Goal: Book appointment/travel/reservation

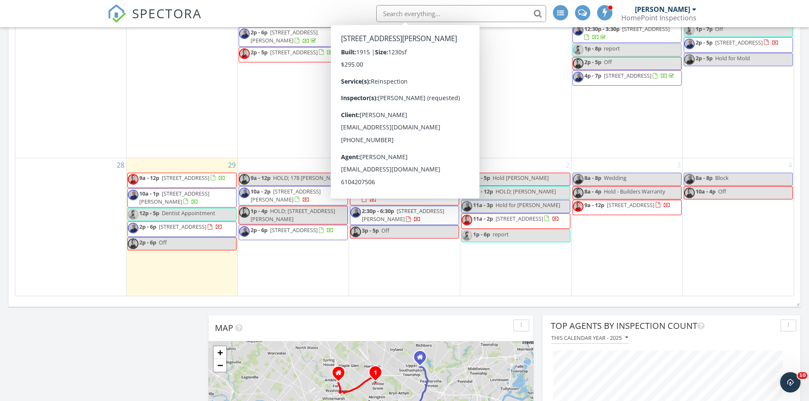
scroll to position [849, 0]
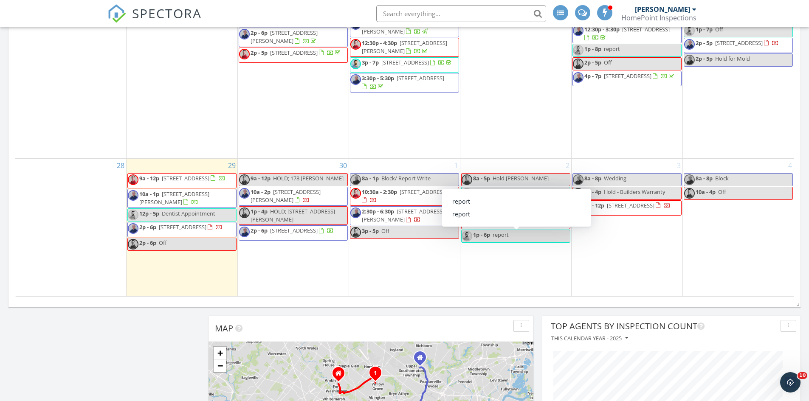
click at [521, 264] on div "2 8a - 5p Hold andrew 9a - 12p HOLD; Ben Slater 11a - 3p Hold for BA Scott 11a …" at bounding box center [515, 228] width 111 height 138
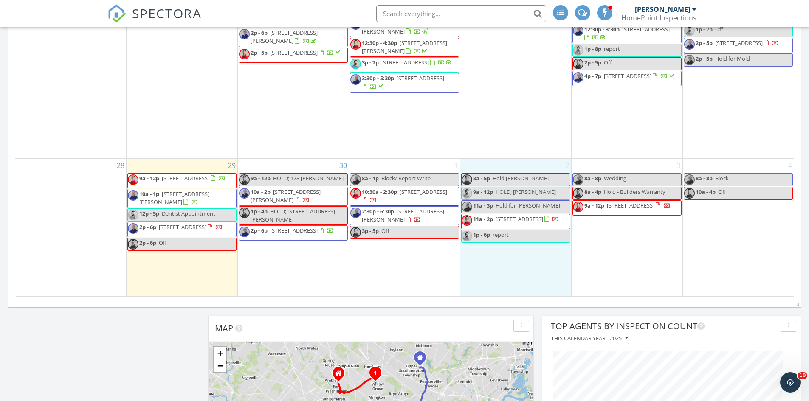
drag, startPoint x: 611, startPoint y: 196, endPoint x: 611, endPoint y: 188, distance: 7.6
click at [611, 188] on span "Hold - Builders Warranty" at bounding box center [634, 192] width 61 height 8
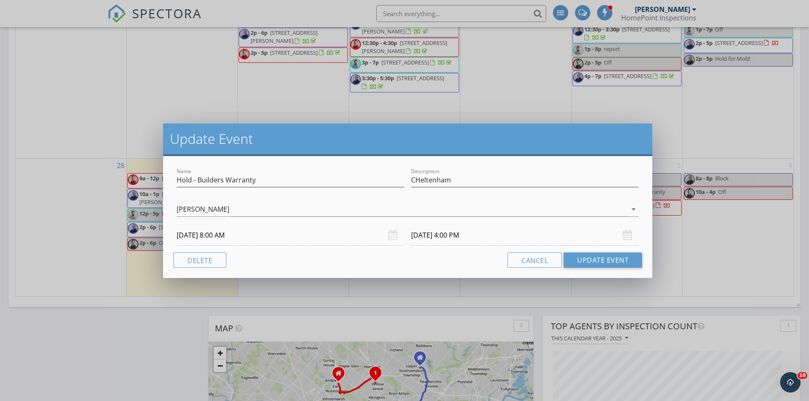
click at [216, 235] on input "10/03/2025 8:00 AM" at bounding box center [291, 235] width 228 height 21
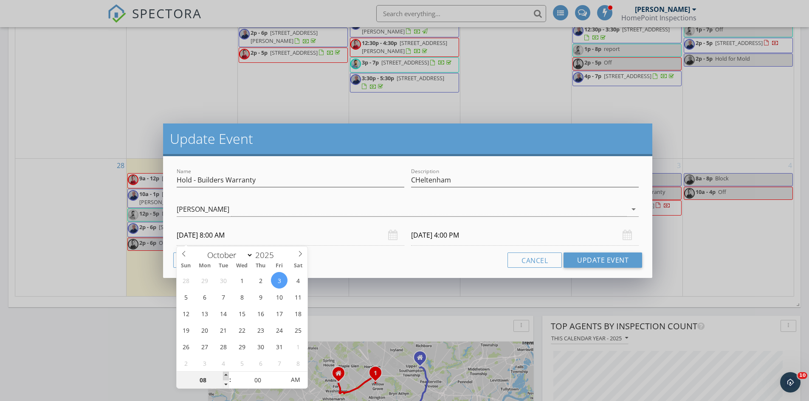
type input "09"
type input "10/03/2025 9:00 AM"
click at [227, 373] on span at bounding box center [226, 376] width 6 height 8
type input "10"
type input "10/03/2025 10:00 AM"
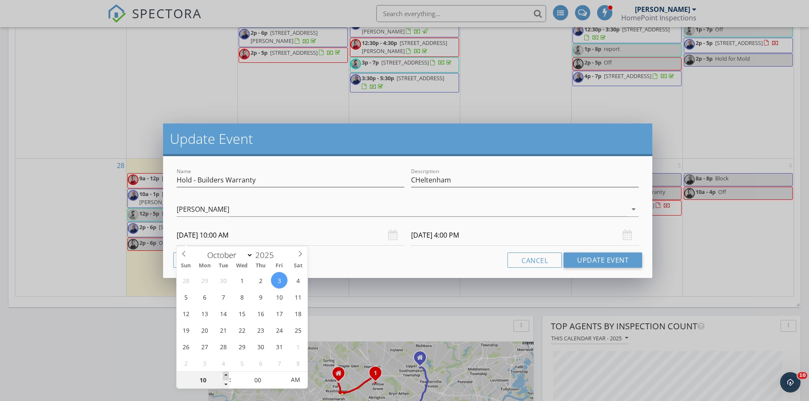
click at [227, 373] on span at bounding box center [226, 376] width 6 height 8
type input "11"
type input "10/03/2025 11:00 AM"
click at [227, 373] on span at bounding box center [226, 376] width 6 height 8
type input "10/03/2025 7:00 PM"
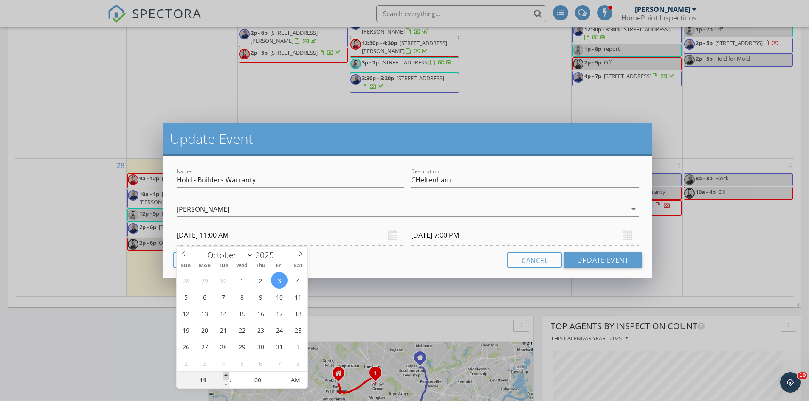
type input "12"
type input "10/03/2025 12:00 PM"
click at [227, 373] on span at bounding box center [226, 376] width 6 height 8
type input "10/03/2025 8:00 PM"
type input "01"
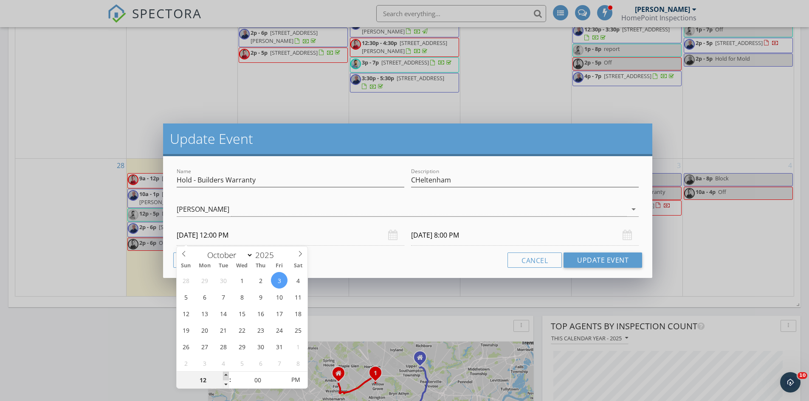
type input "10/03/2025 1:00 PM"
click at [225, 377] on span at bounding box center [226, 376] width 6 height 8
type input "09"
type input "10/03/2025 9:00 PM"
click at [456, 236] on input "10/03/2025 9:00 PM" at bounding box center [525, 235] width 228 height 21
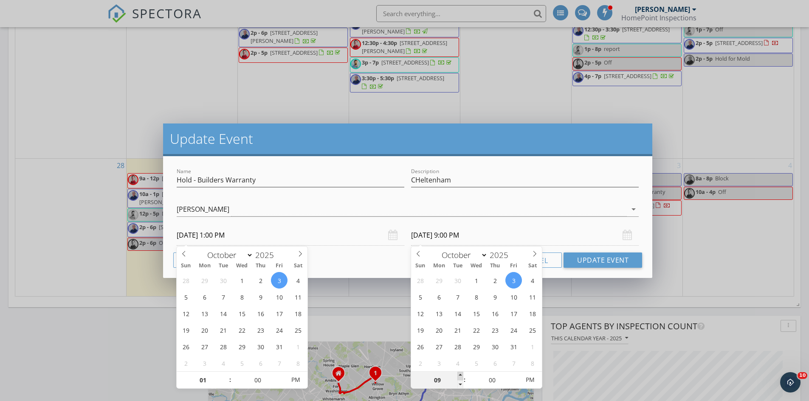
type input "10"
type input "10/03/2025 10:00 PM"
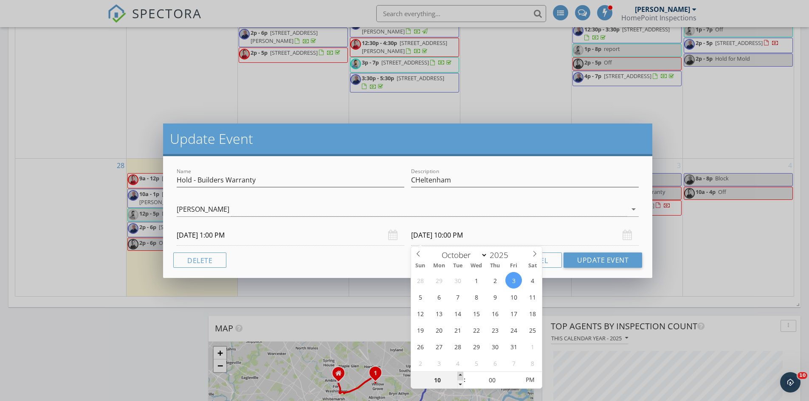
click at [458, 374] on span at bounding box center [460, 376] width 6 height 8
type input "11"
type input "10/03/2025 11:00 PM"
click at [458, 374] on span at bounding box center [460, 376] width 6 height 8
type input "12"
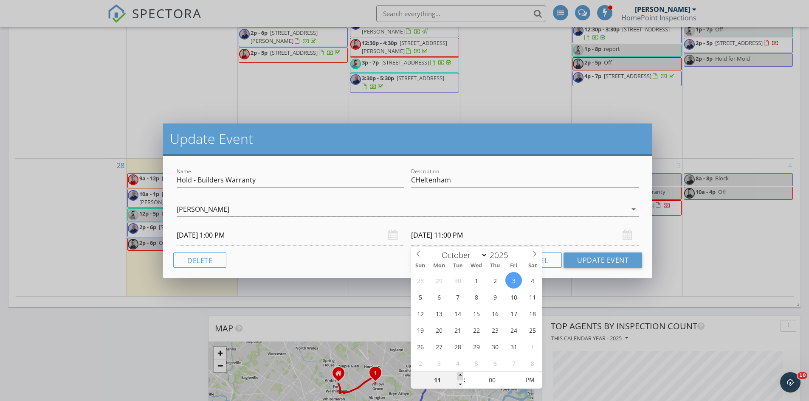
type input "10/03/2025 12:00 AM"
click at [458, 374] on span at bounding box center [460, 376] width 6 height 8
type input "01"
type input "10/03/2025 1:00 AM"
click at [458, 374] on span at bounding box center [460, 376] width 6 height 8
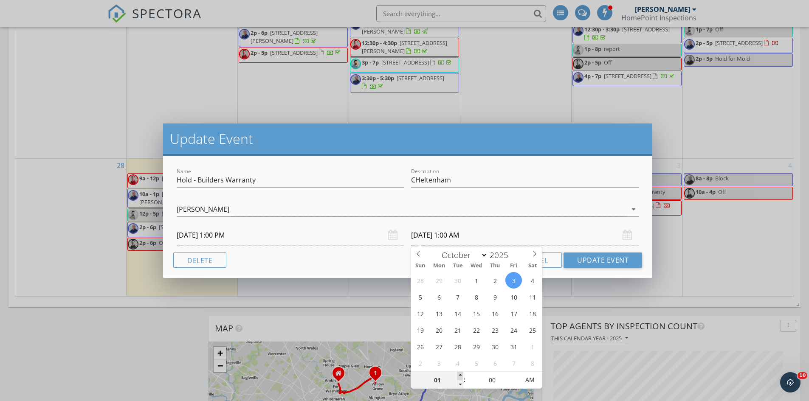
type input "02"
type input "10/03/2025 2:00 AM"
click at [458, 374] on span at bounding box center [460, 376] width 6 height 8
type input "03"
type input "10/03/2025 3:00 AM"
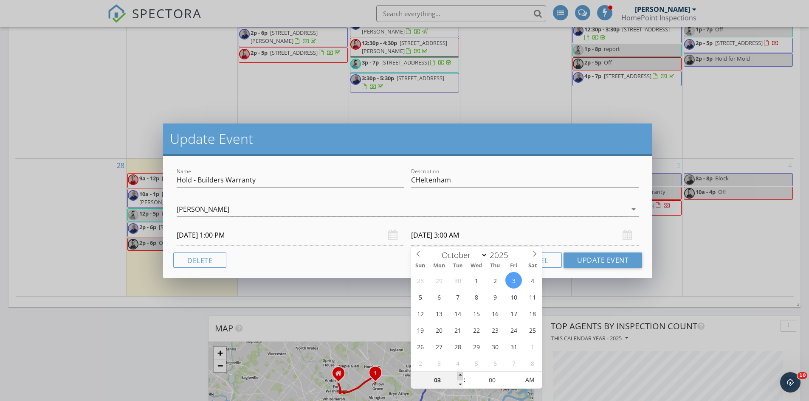
click at [458, 374] on span at bounding box center [460, 376] width 6 height 8
type input "04"
type input "10/03/2025 4:00 PM"
click at [532, 383] on span "AM" at bounding box center [529, 379] width 23 height 17
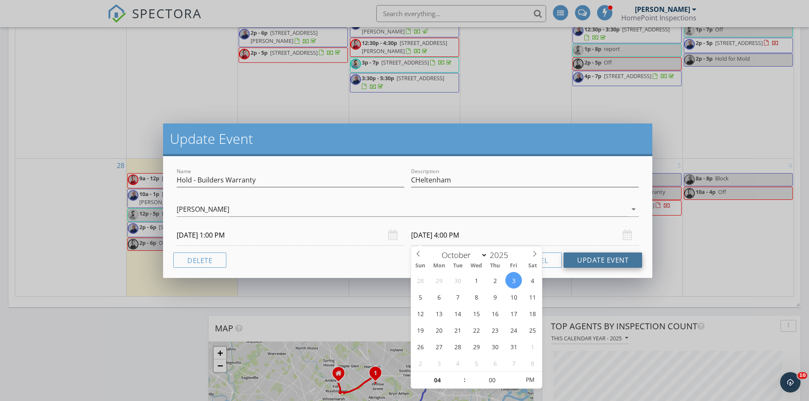
click at [588, 256] on button "Update Event" at bounding box center [602, 260] width 79 height 15
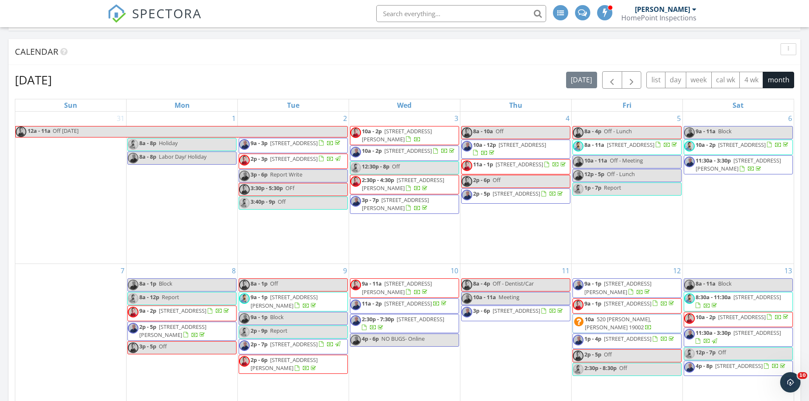
scroll to position [212, 0]
click at [634, 82] on span "button" at bounding box center [631, 81] width 10 height 10
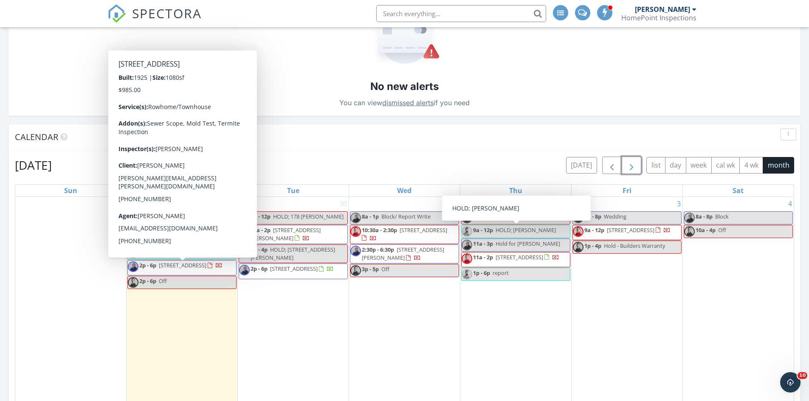
scroll to position [127, 0]
click at [639, 309] on div "3 8a - 8p Wedding 9a - 12p 2247 Catharine St, Philadelphia 19146 1p - 4p Hold -…" at bounding box center [626, 383] width 111 height 372
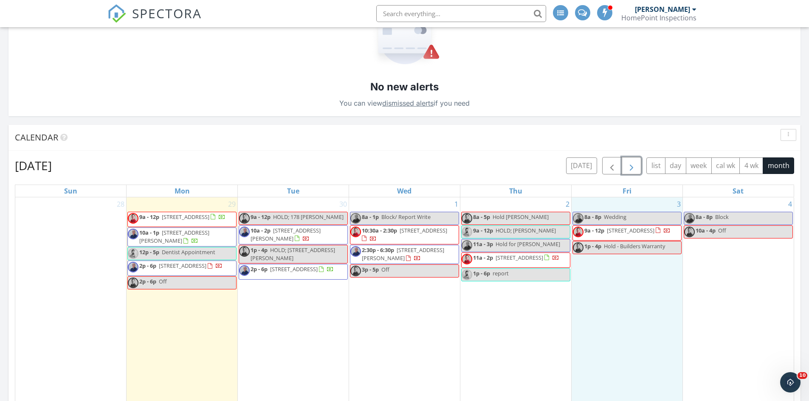
click at [607, 234] on span "[STREET_ADDRESS]" at bounding box center [631, 231] width 48 height 8
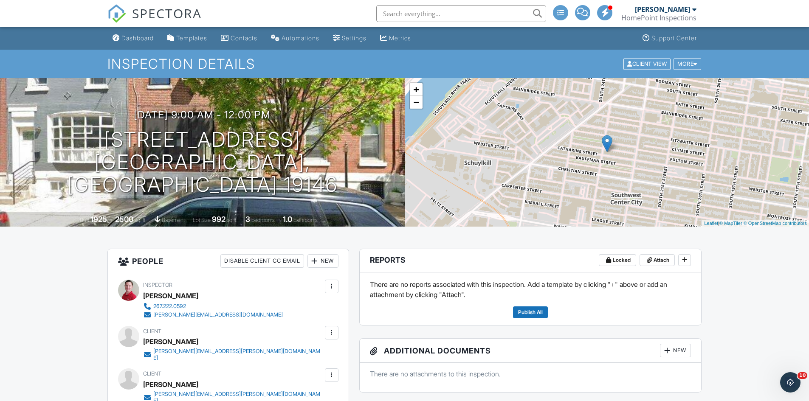
click at [131, 27] on div "SPECTORA" at bounding box center [154, 13] width 94 height 27
click at [131, 39] on div "Dashboard" at bounding box center [137, 37] width 32 height 7
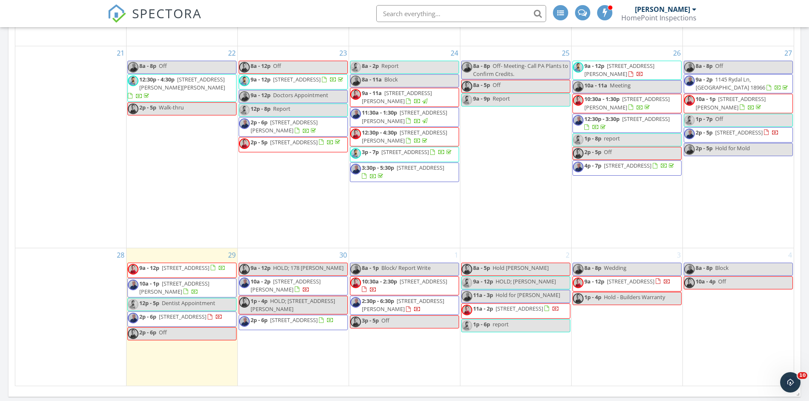
scroll to position [763, 0]
